Goal: Find specific page/section: Find specific page/section

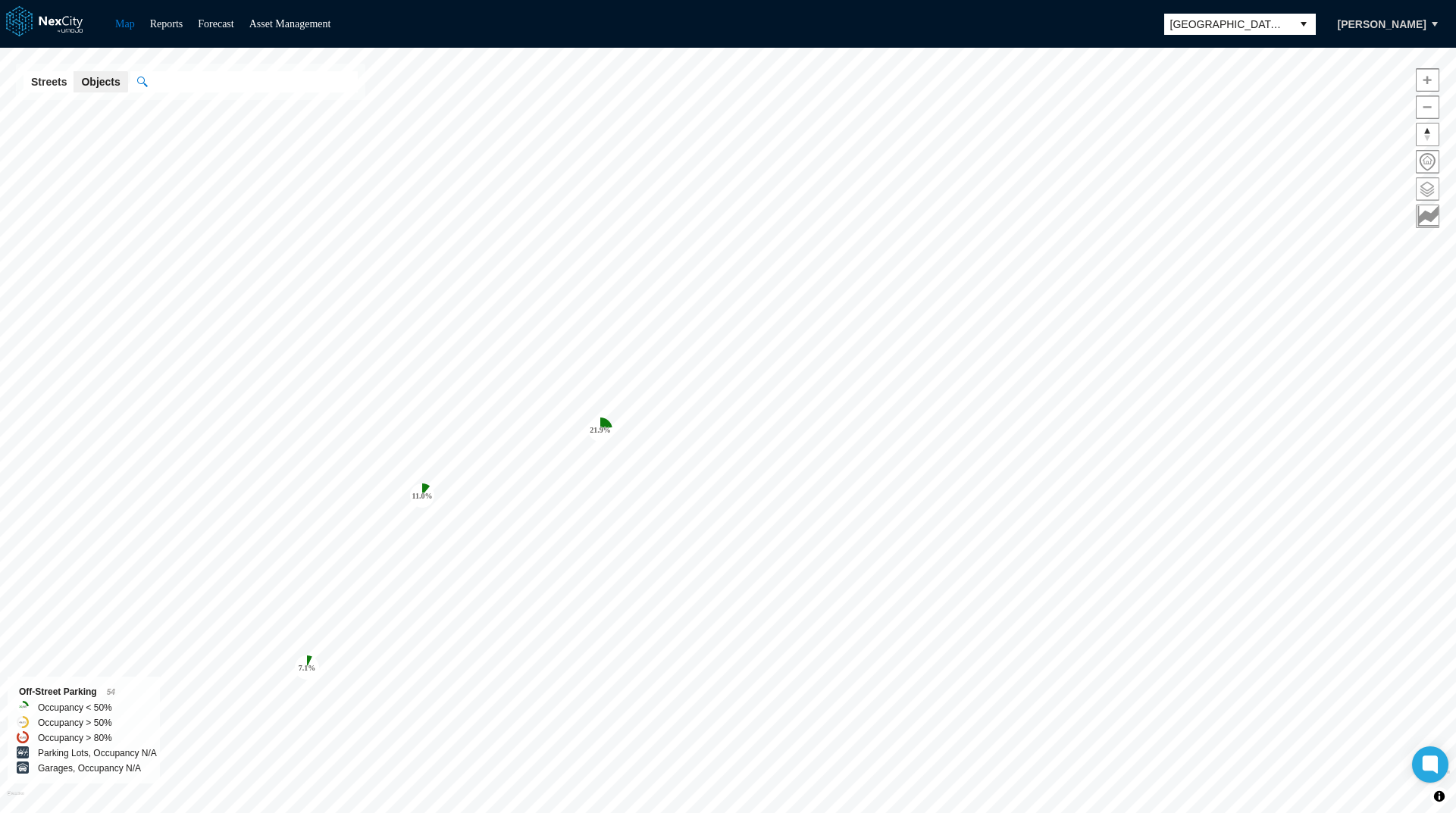
click at [1429, 192] on span at bounding box center [1427, 189] width 22 height 22
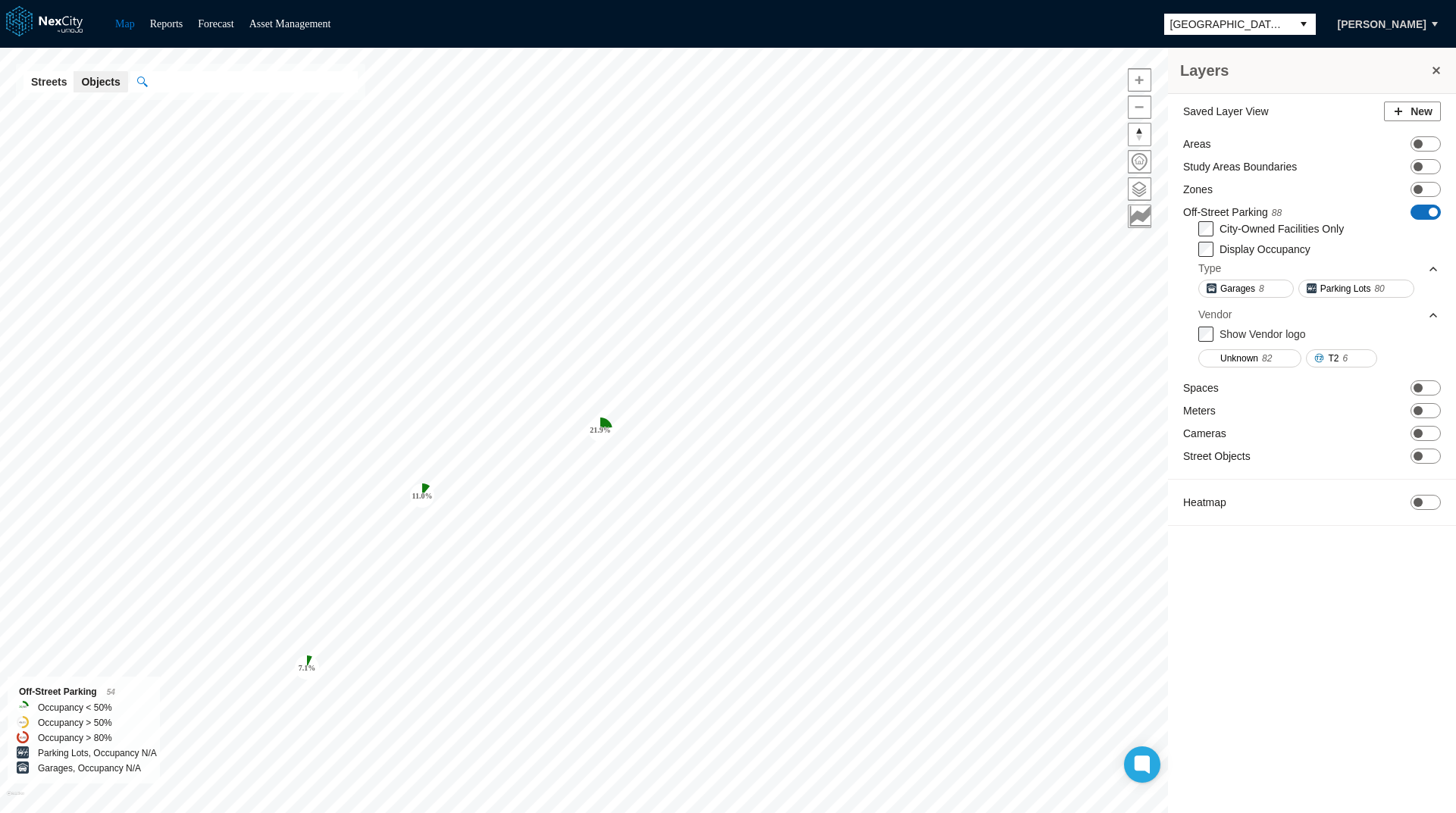
click at [1428, 209] on span "ON OFF" at bounding box center [1426, 212] width 30 height 15
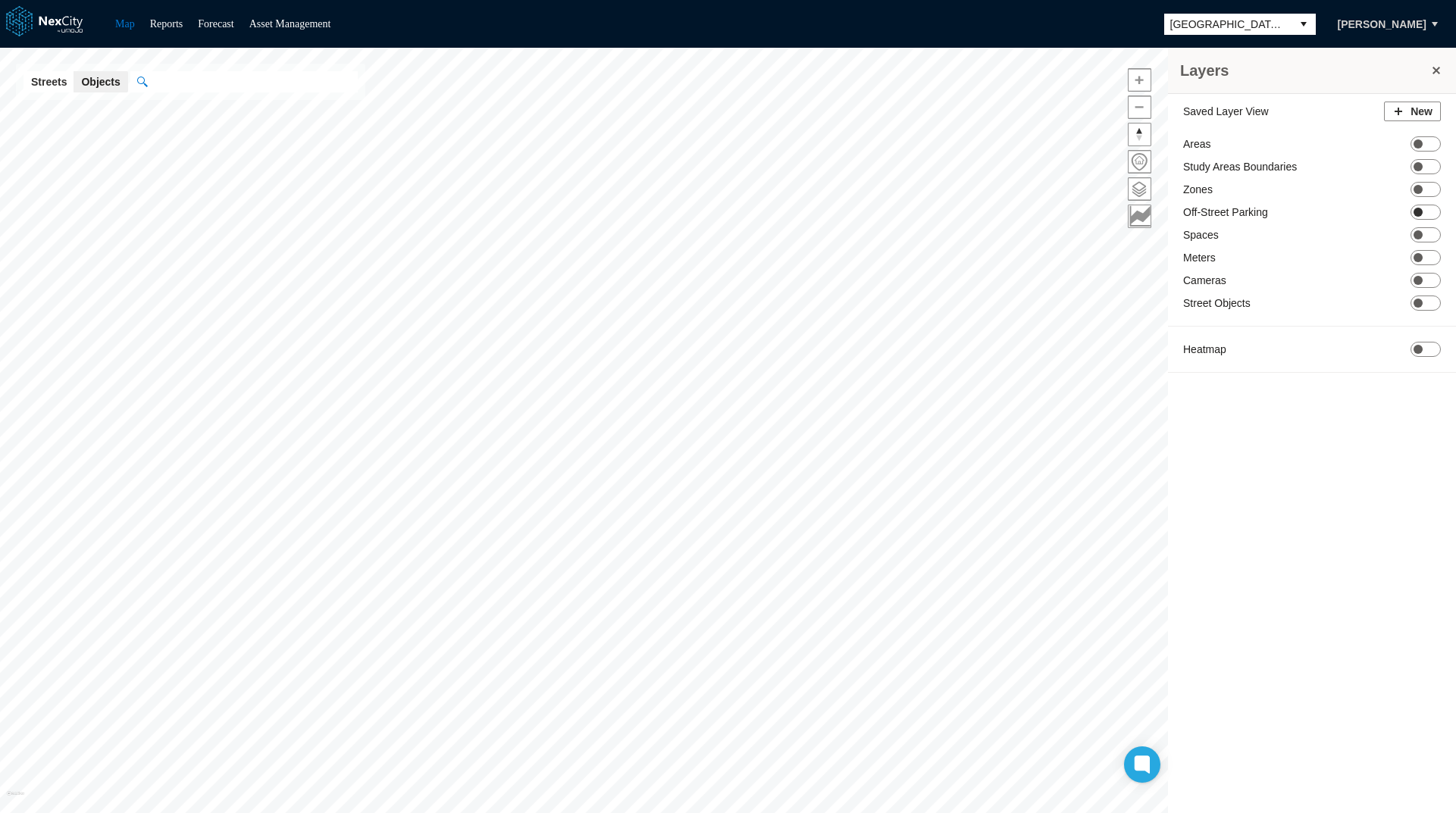
click at [1431, 216] on span "ON OFF" at bounding box center [1426, 212] width 30 height 15
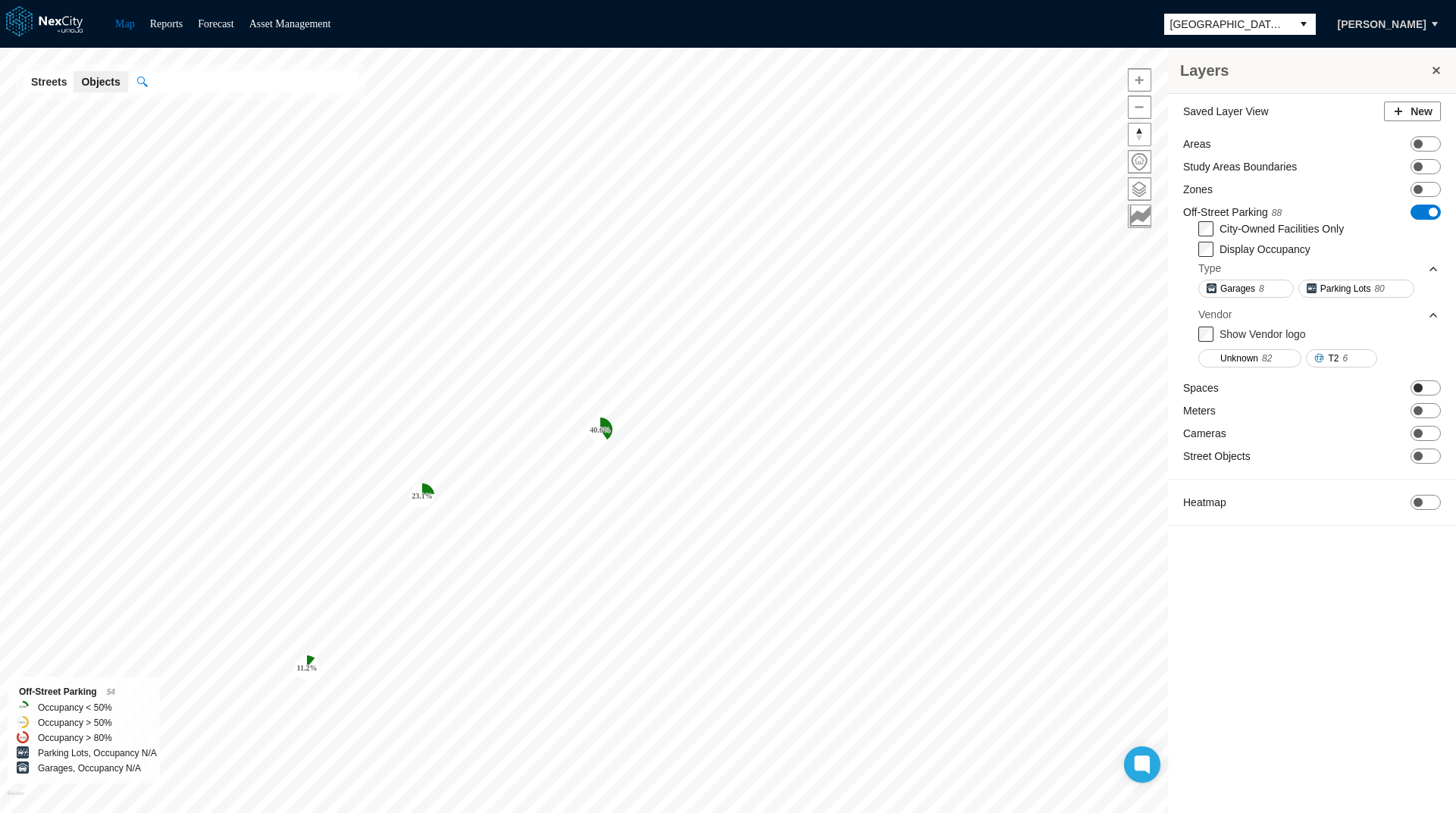
click at [1429, 385] on span "ON OFF" at bounding box center [1426, 388] width 30 height 15
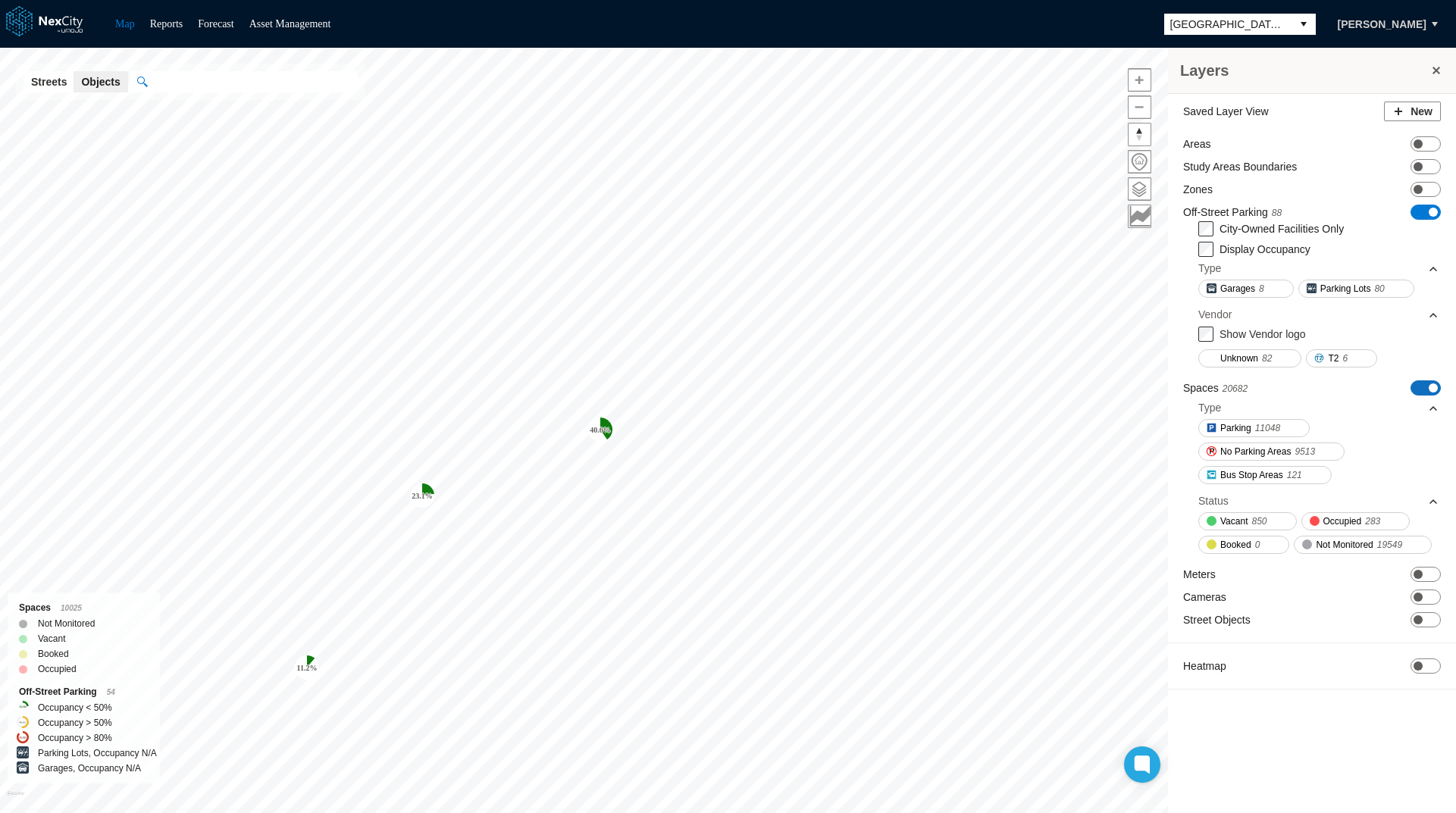
click at [1432, 388] on span at bounding box center [1434, 388] width 9 height 9
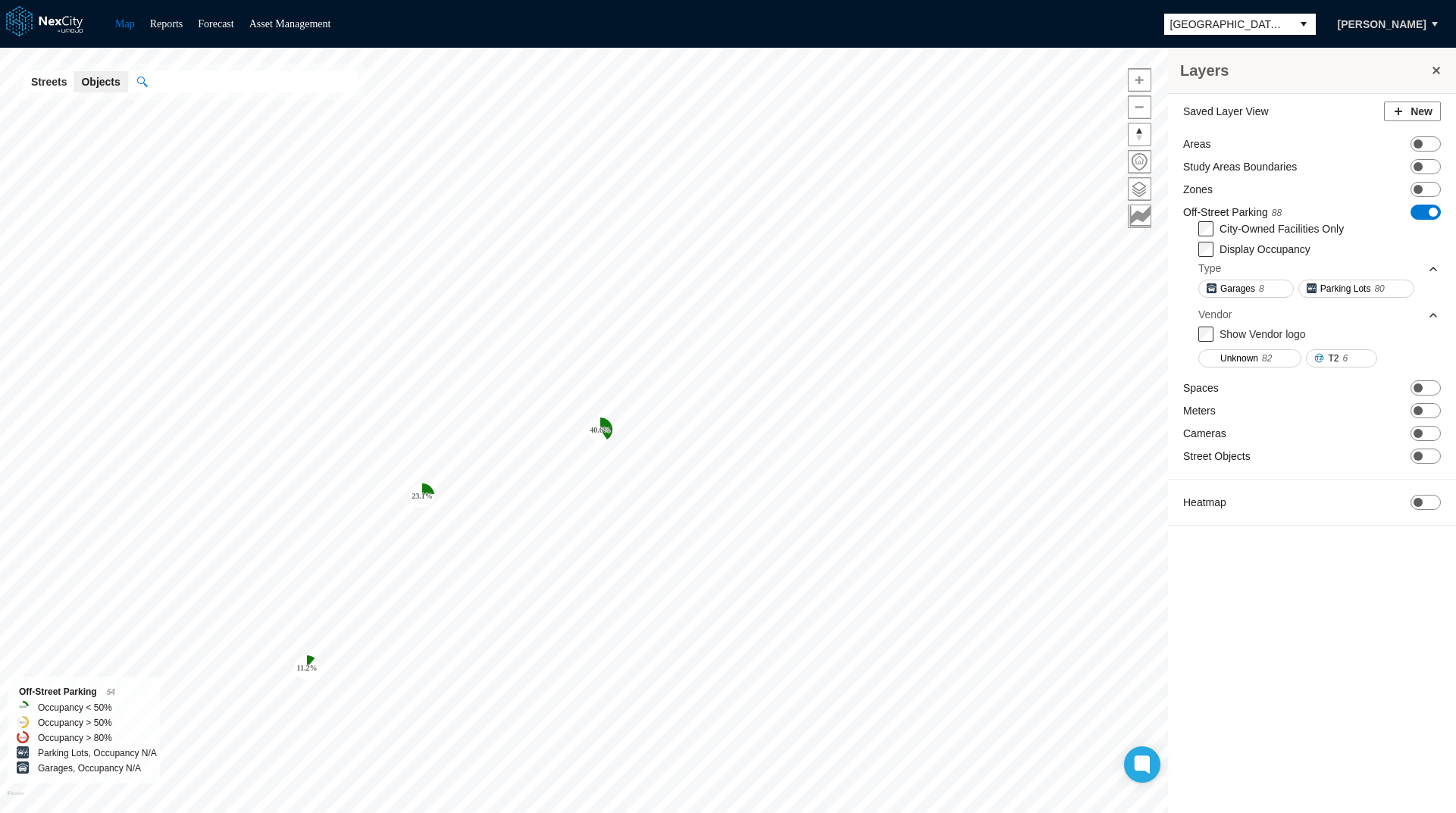
drag, startPoint x: 1432, startPoint y: 388, endPoint x: 1443, endPoint y: 382, distance: 12.5
click at [1443, 382] on div "Saved Layer View New Areas ON OFF Study Areas Boundaries ON OFF Zones ON OFF Of…" at bounding box center [1312, 317] width 288 height 447
click at [1435, 387] on span "ON OFF" at bounding box center [1426, 388] width 30 height 15
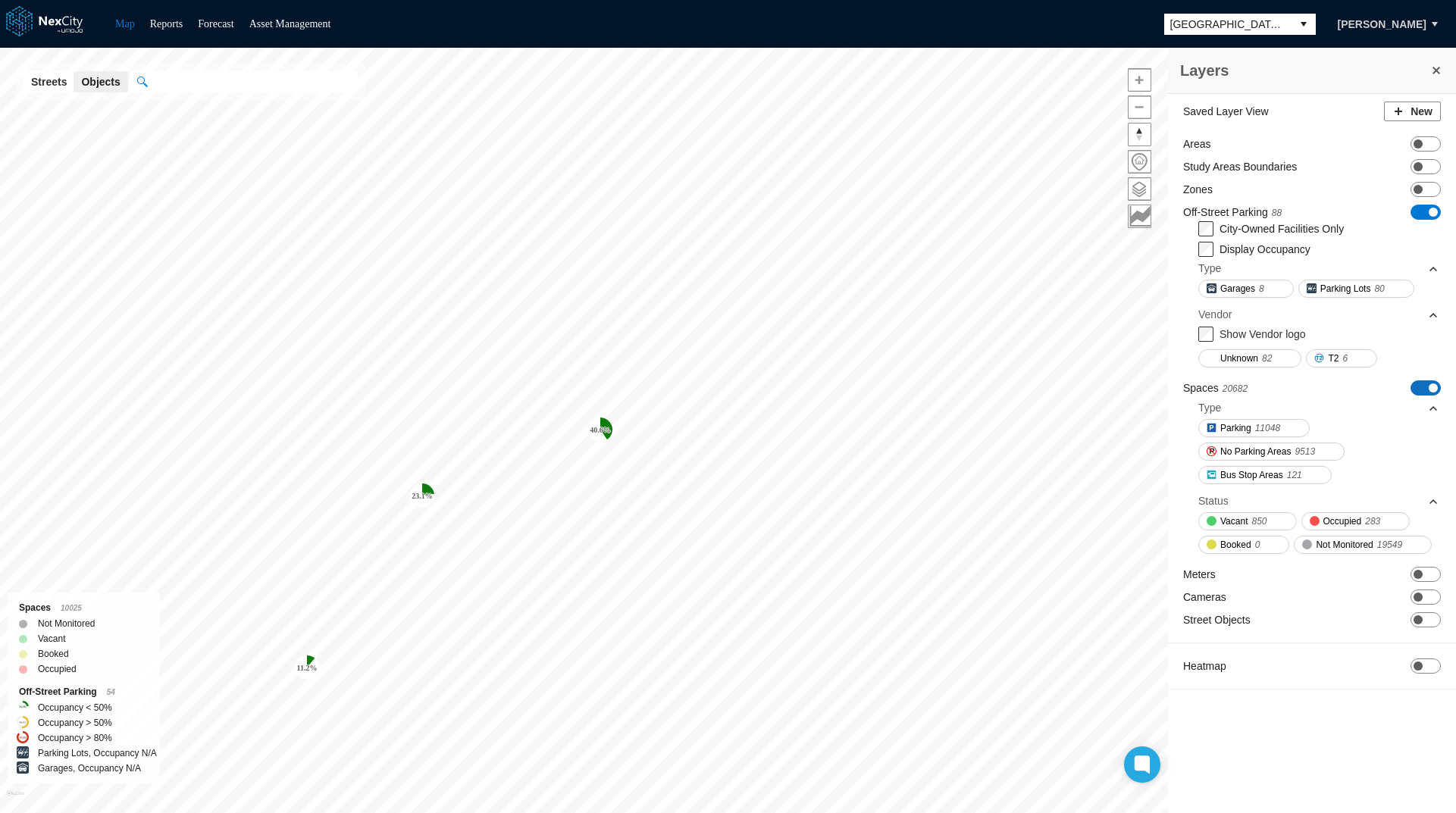
click at [1435, 387] on span at bounding box center [1434, 388] width 9 height 9
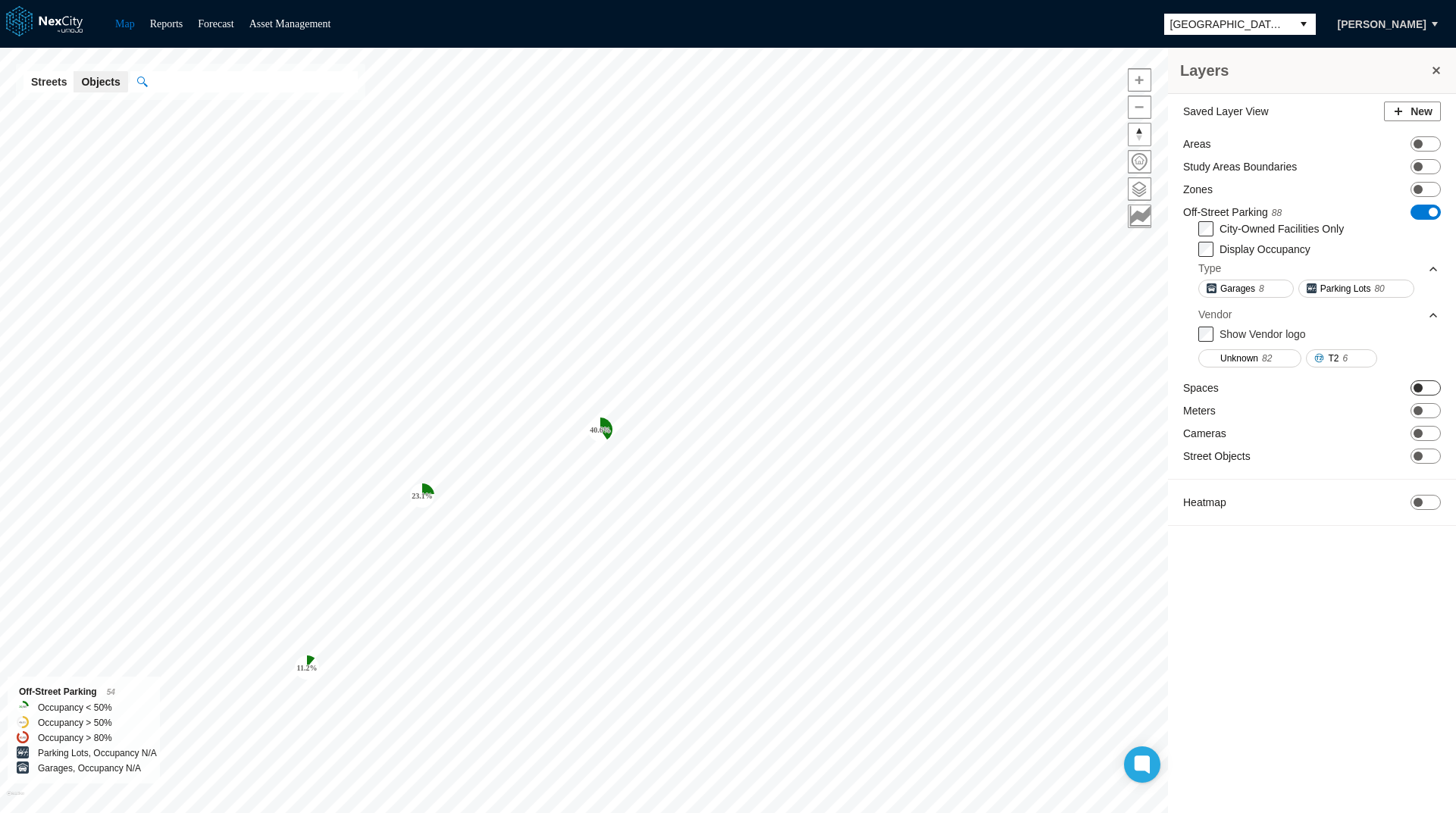
click at [1435, 387] on span "ON OFF" at bounding box center [1426, 388] width 30 height 15
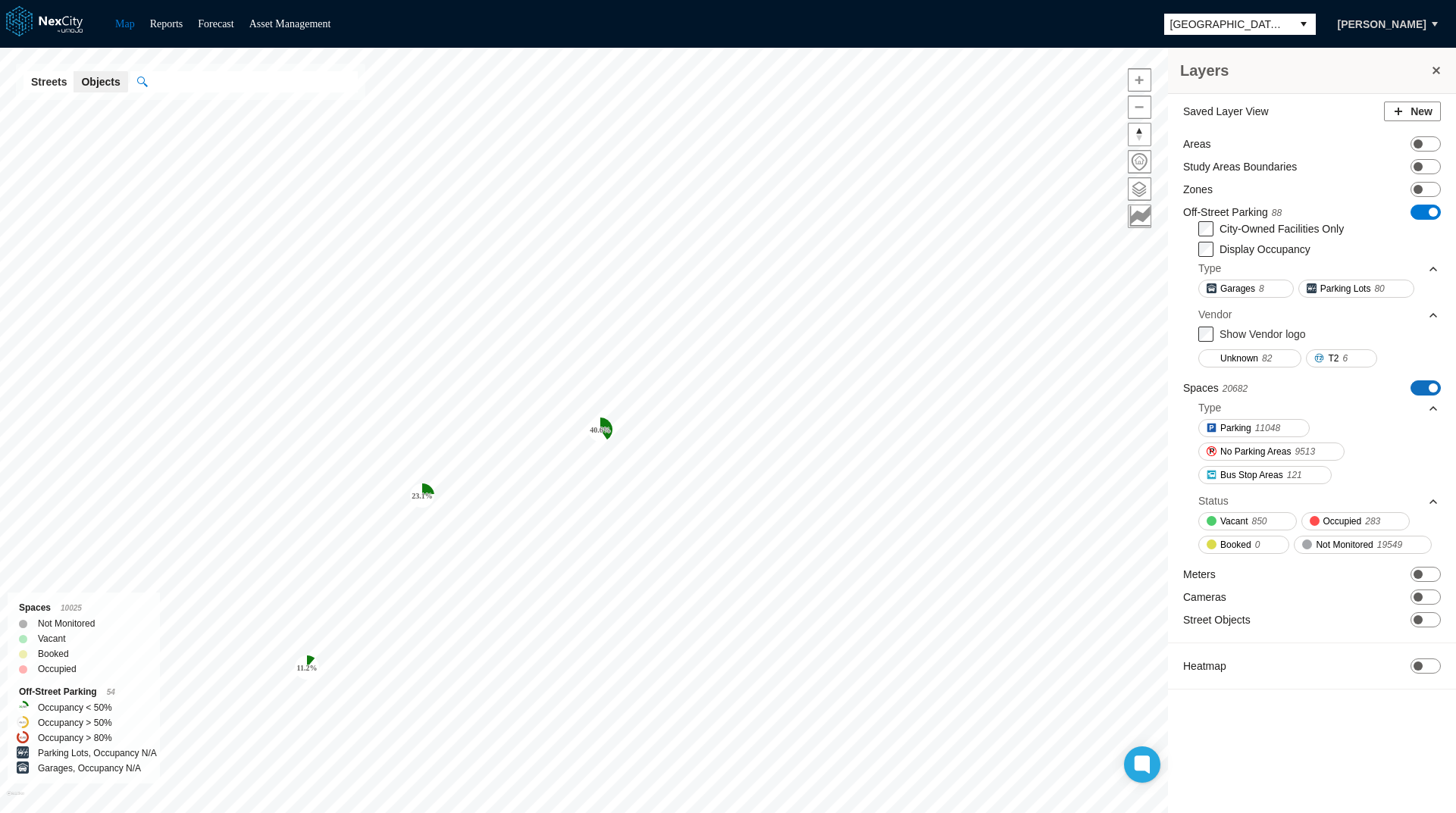
click at [1435, 387] on span at bounding box center [1434, 388] width 9 height 9
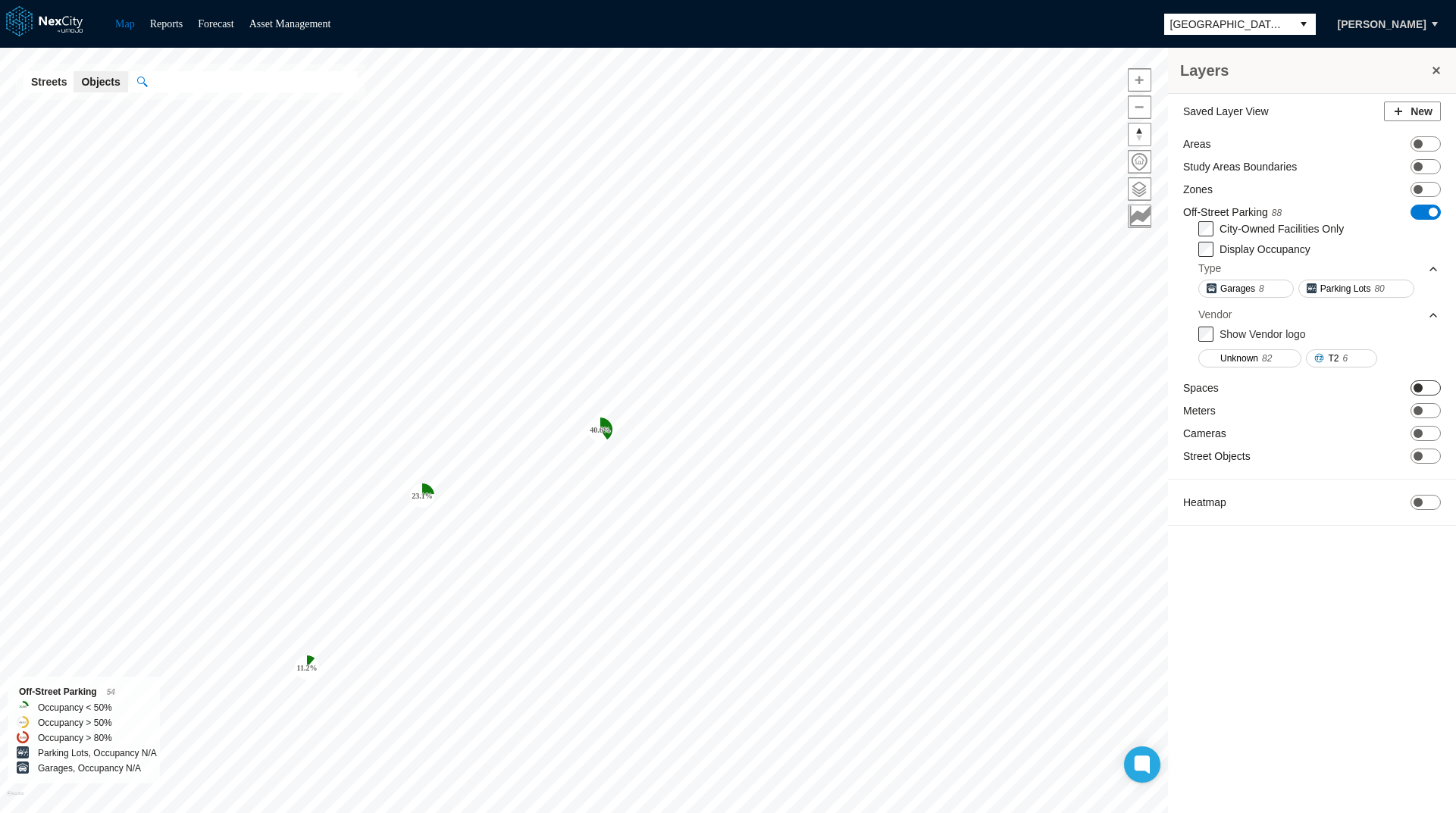
click at [1435, 387] on span "ON OFF" at bounding box center [1426, 388] width 30 height 15
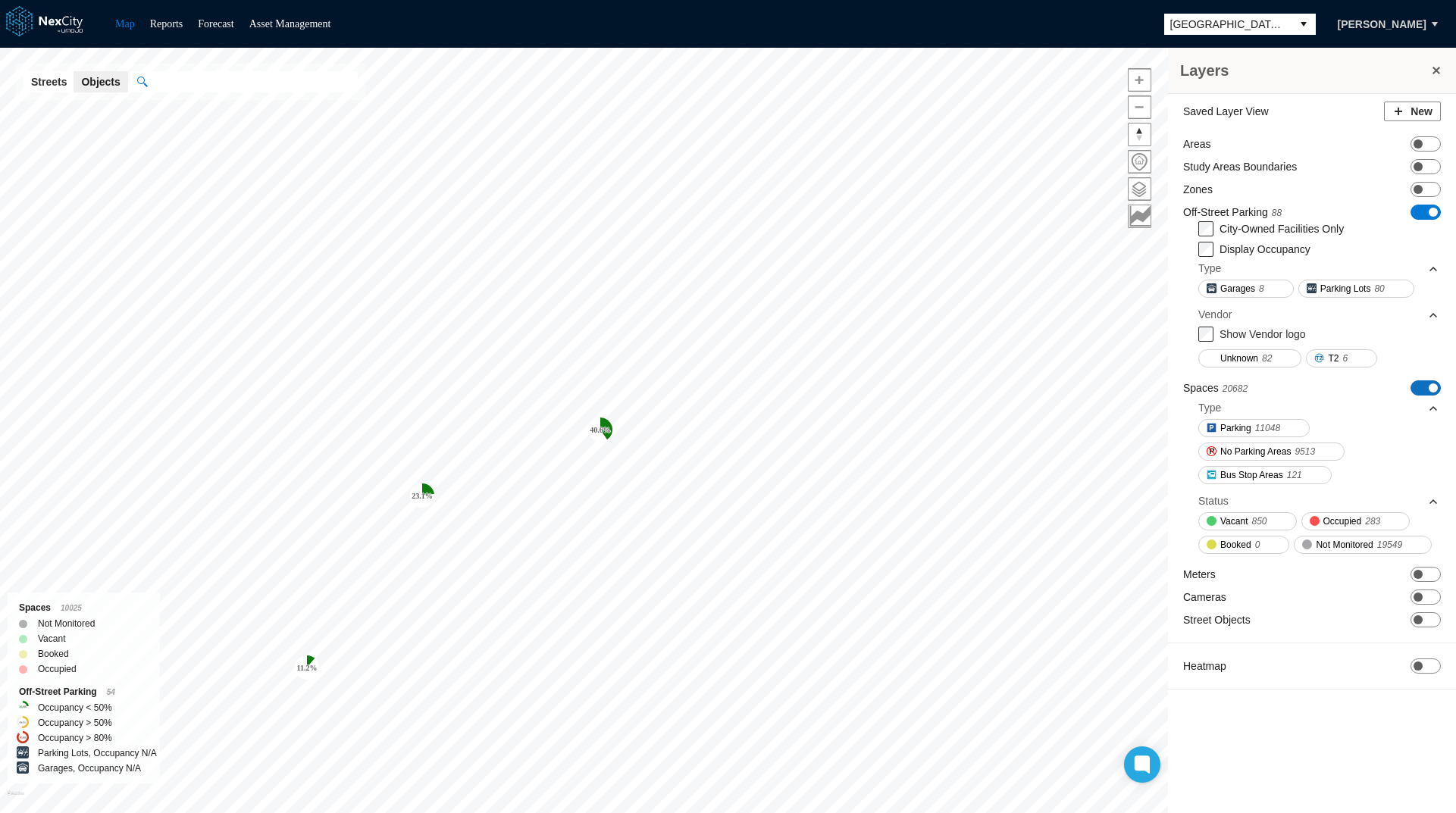
click at [1435, 387] on span at bounding box center [1434, 388] width 9 height 9
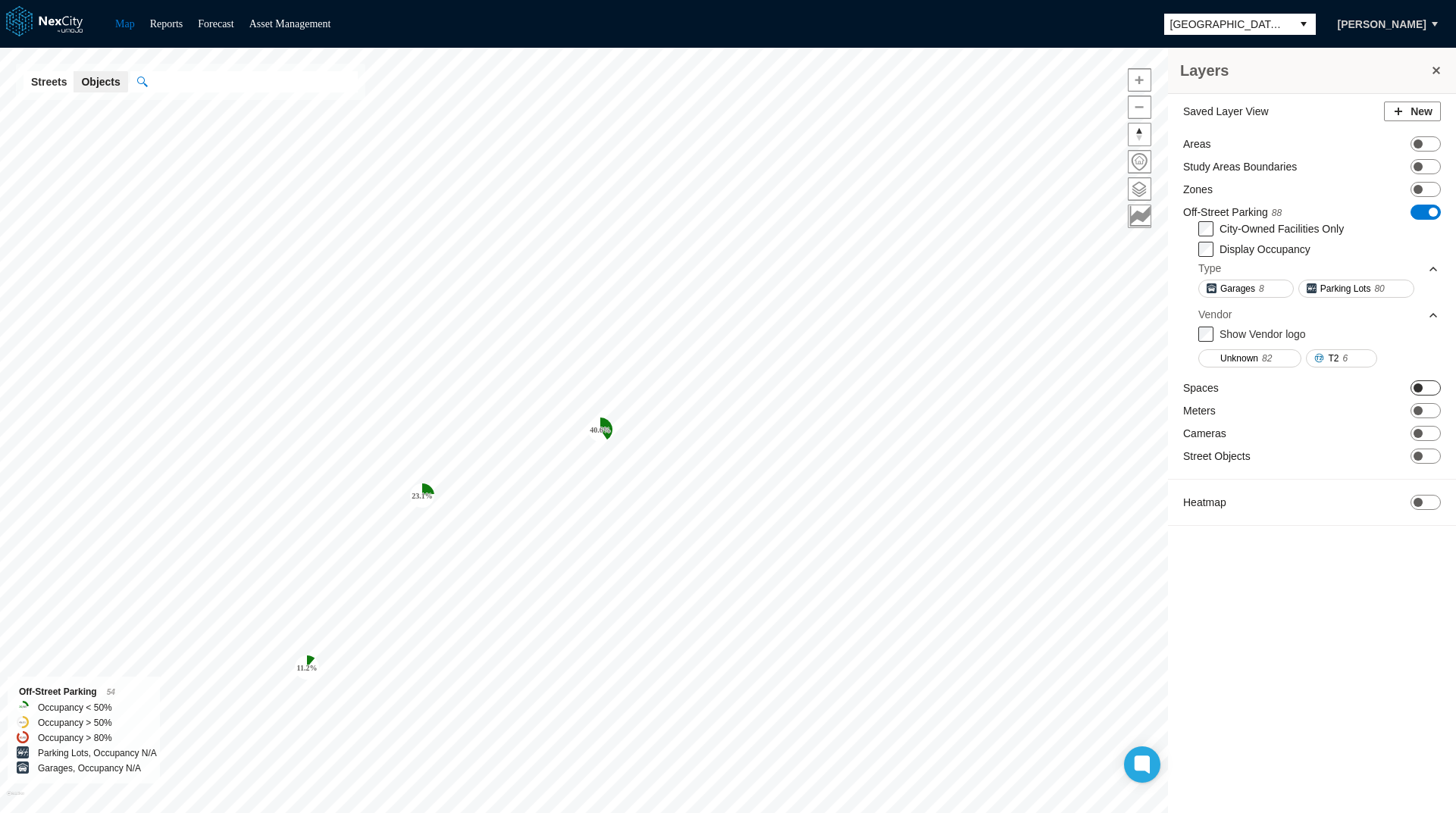
click at [1435, 387] on span "ON OFF" at bounding box center [1426, 388] width 30 height 15
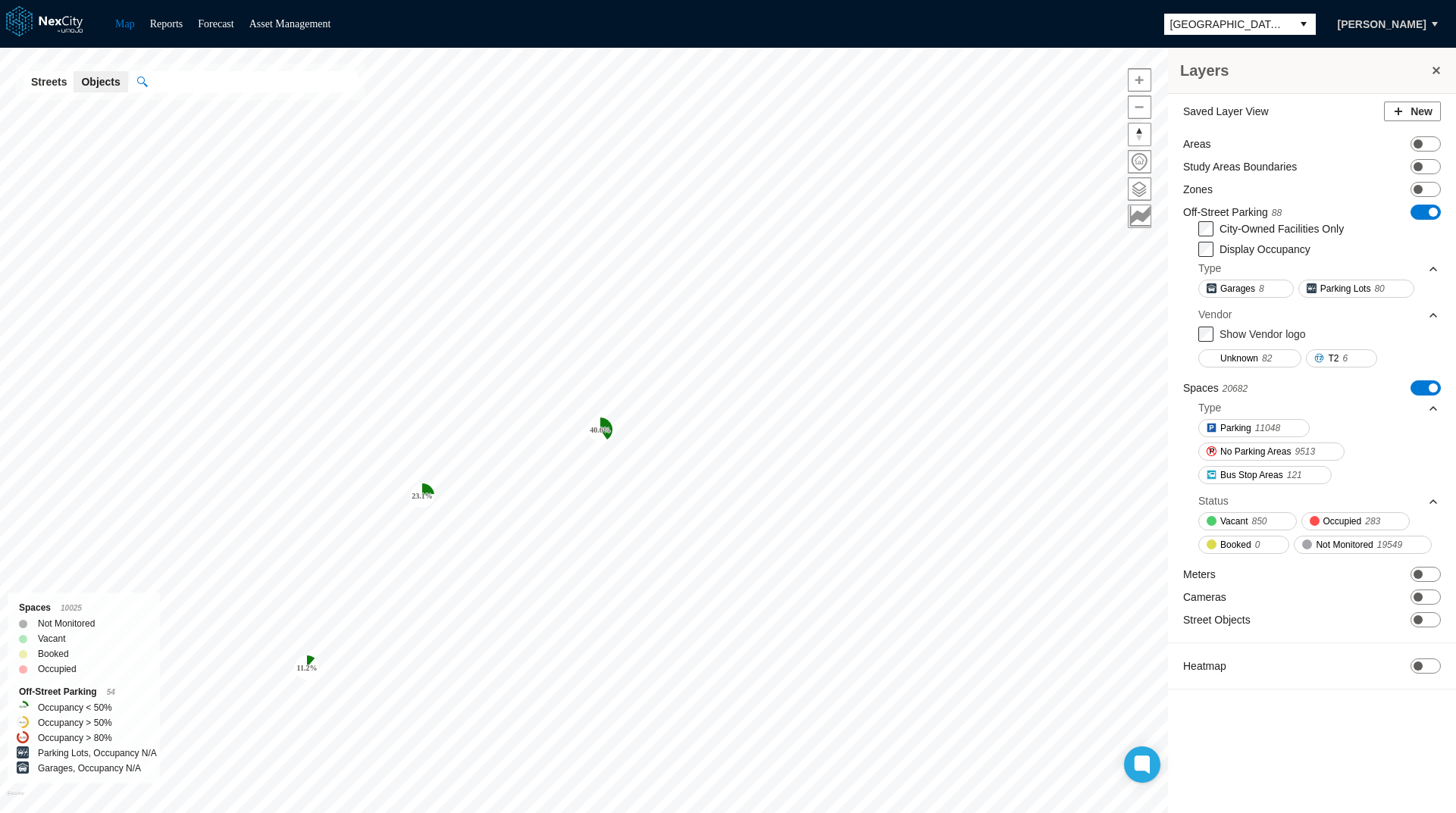
click at [1435, 387] on span at bounding box center [1434, 388] width 9 height 9
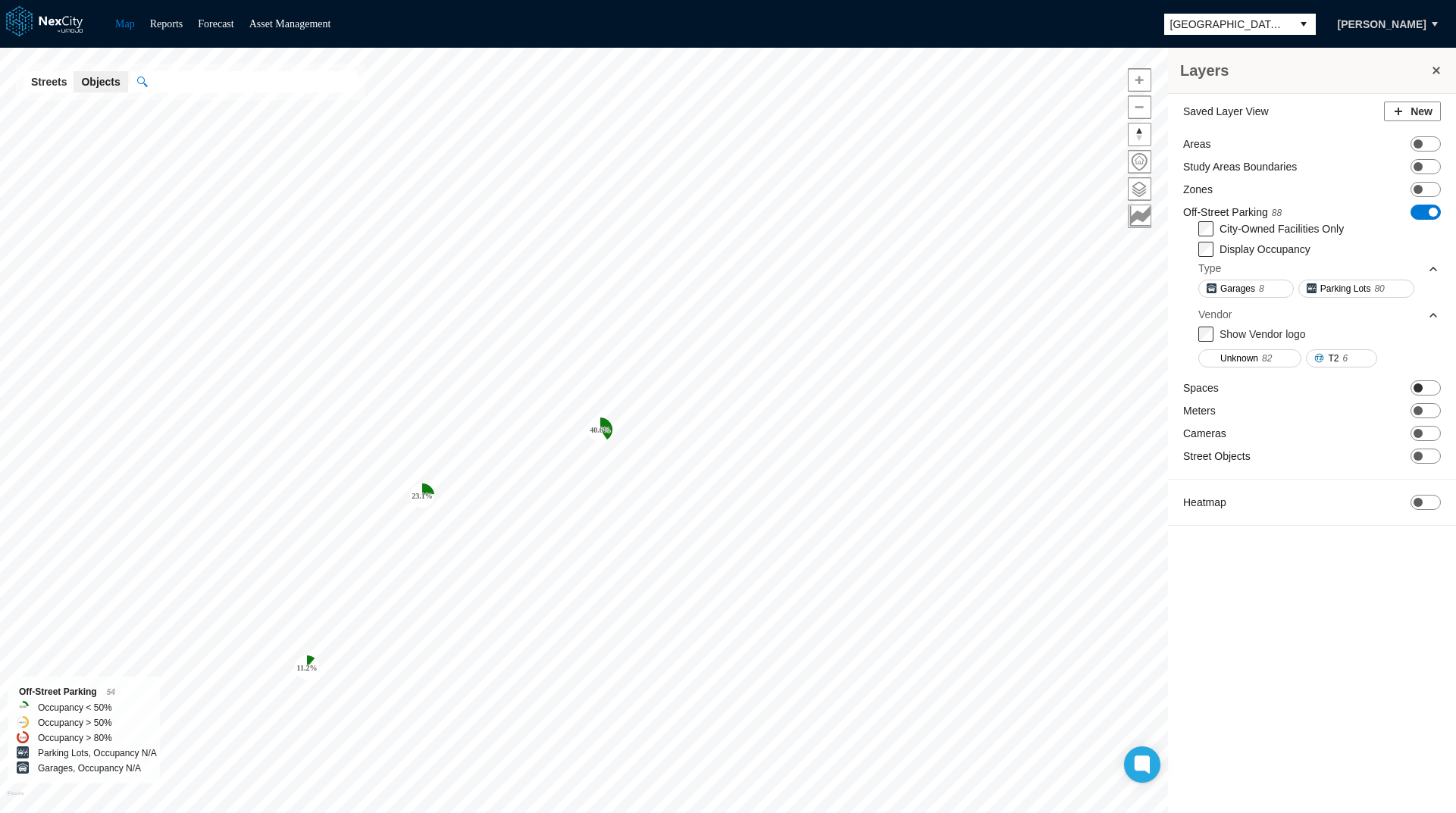
click at [1435, 387] on span "ON OFF" at bounding box center [1426, 388] width 30 height 15
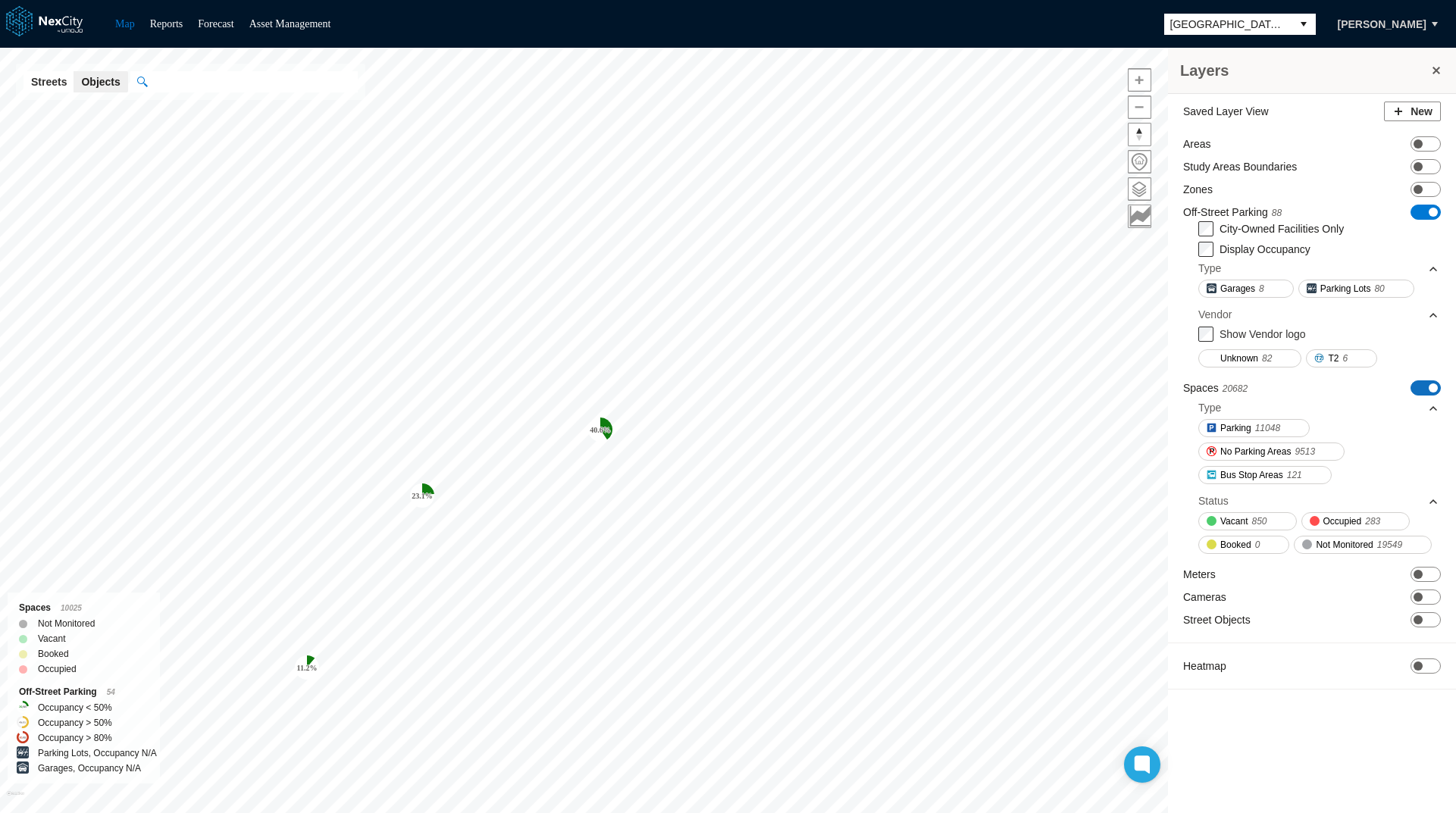
click at [1435, 387] on span at bounding box center [1434, 388] width 9 height 9
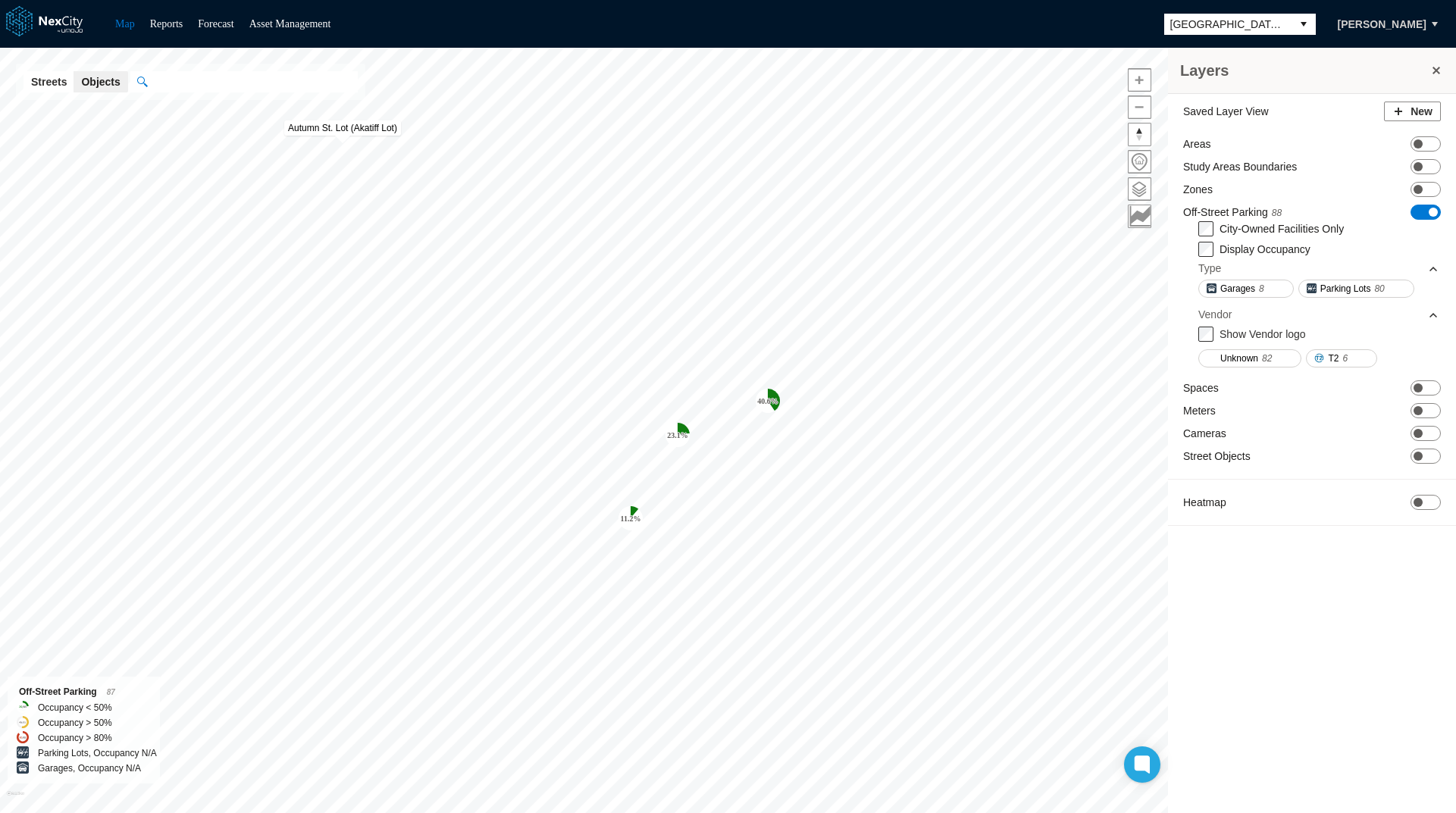
click at [290, 82] on input "text" at bounding box center [252, 81] width 211 height 21
click at [252, 132] on span "Convention Center" at bounding box center [208, 127] width 90 height 12
type input "**********"
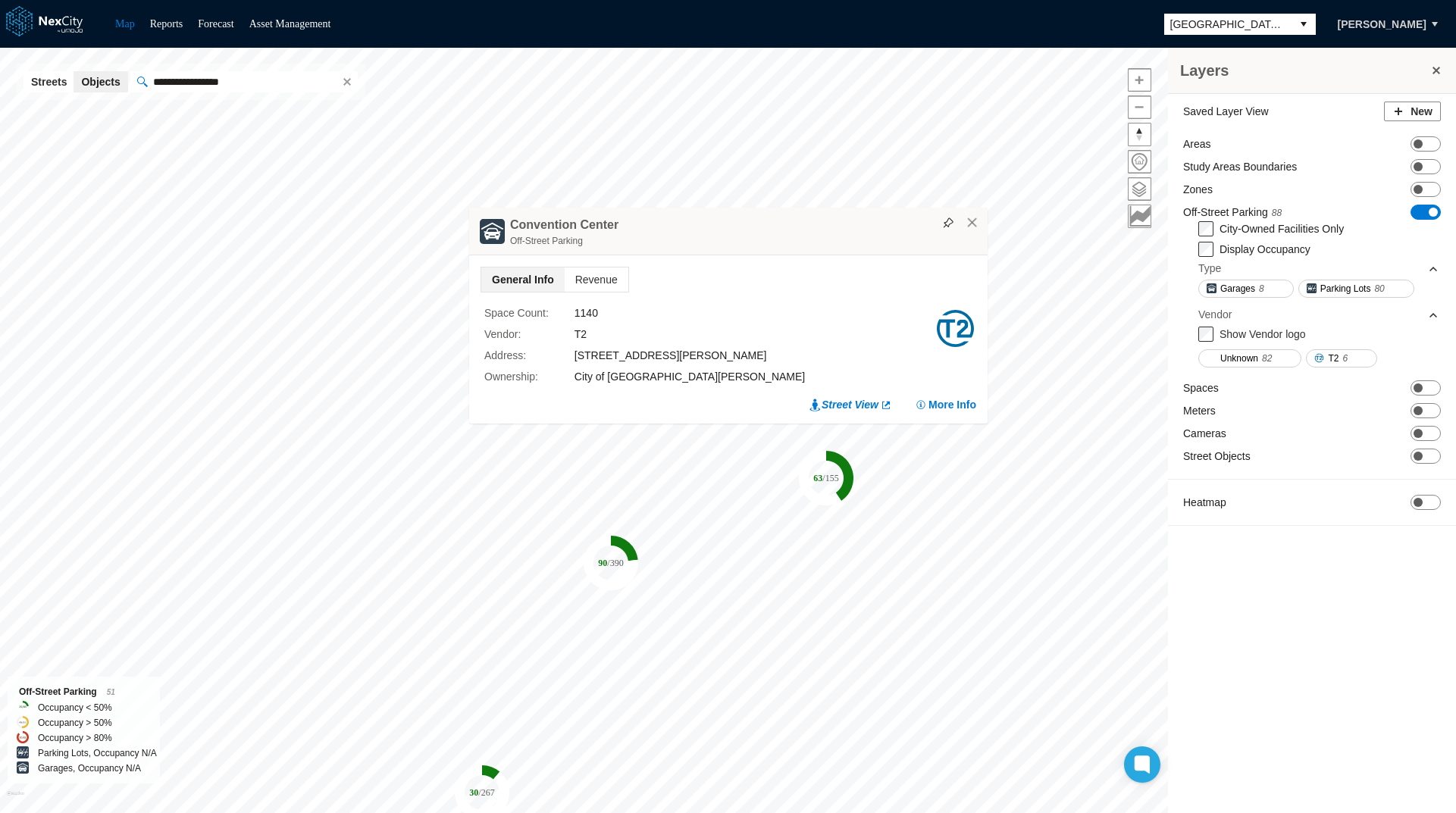
drag, startPoint x: 754, startPoint y: 235, endPoint x: 427, endPoint y: 163, distance: 334.8
click at [511, 233] on div "Off-Street Parking" at bounding box center [745, 241] width 470 height 15
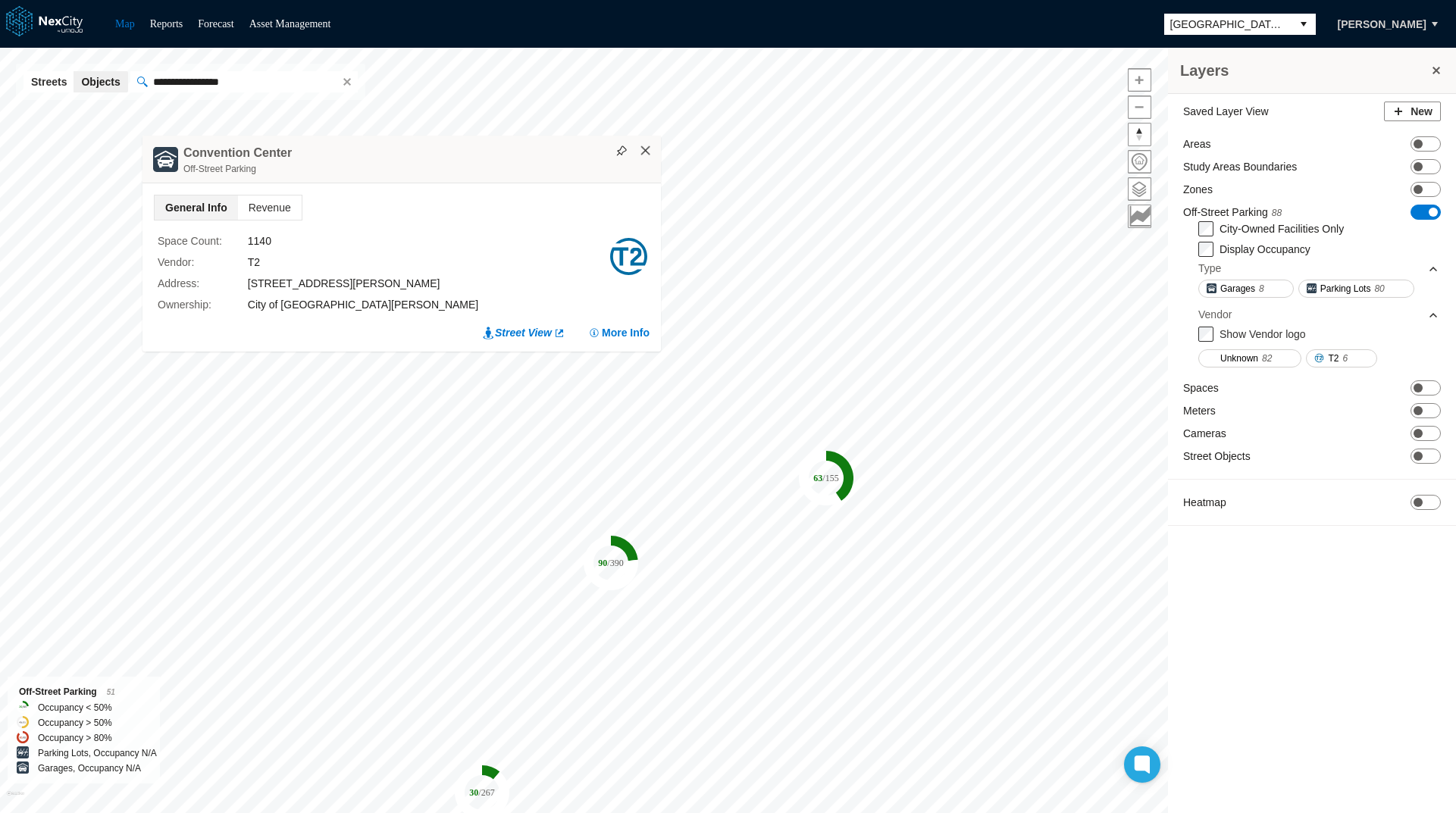
click at [644, 155] on button "×" at bounding box center [645, 150] width 14 height 14
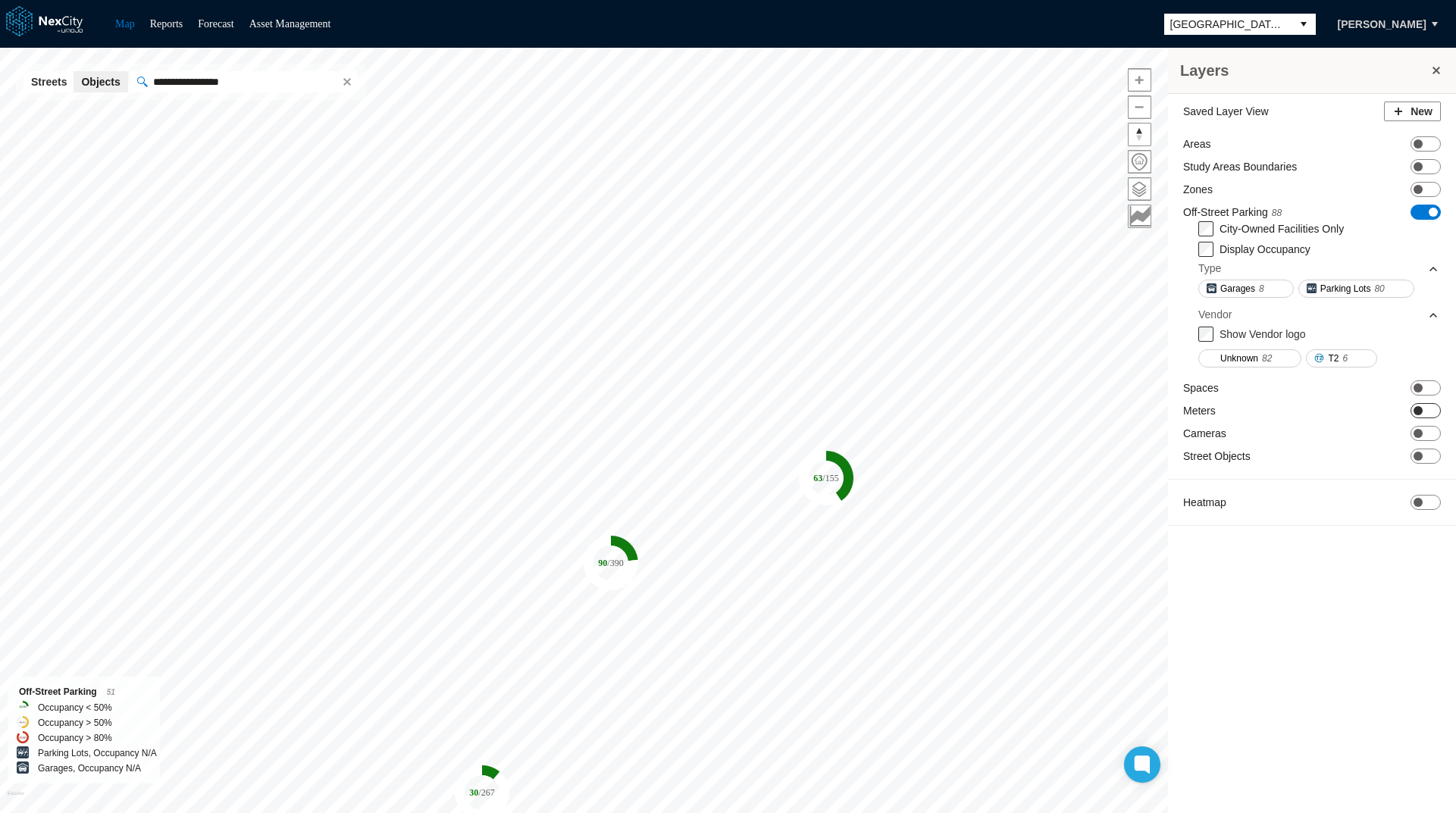
click at [1426, 410] on span "ON OFF" at bounding box center [1426, 411] width 30 height 15
